Goal: Transaction & Acquisition: Subscribe to service/newsletter

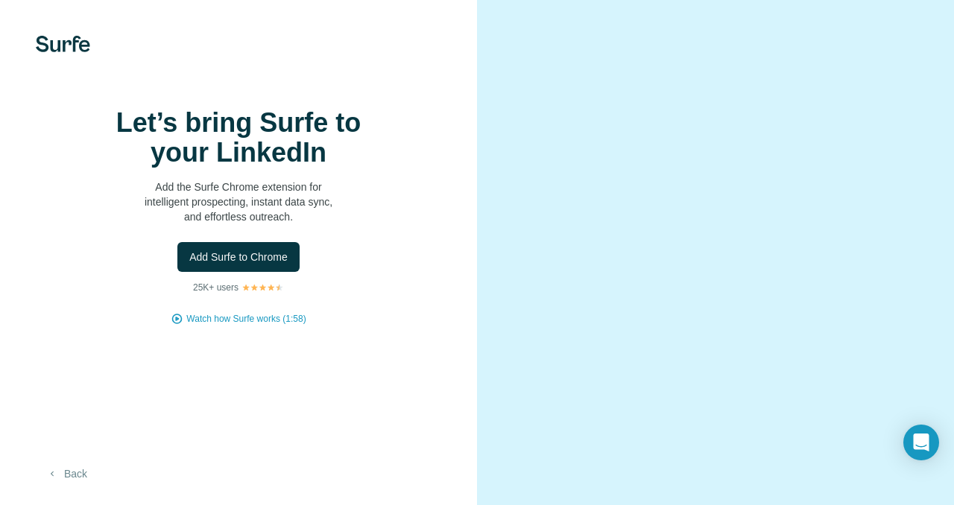
click at [71, 479] on button "Back" at bounding box center [67, 474] width 62 height 27
